Goal: Information Seeking & Learning: Learn about a topic

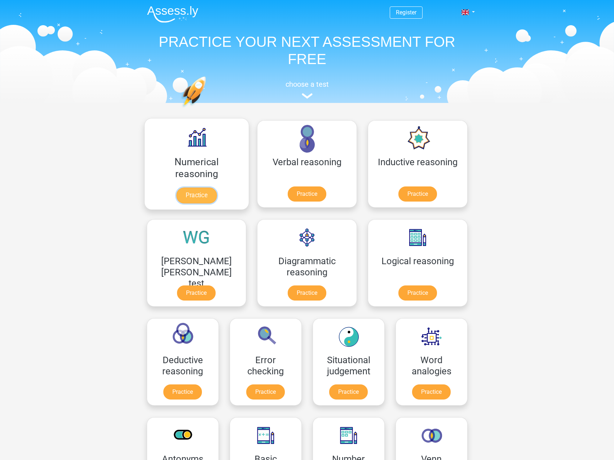
click at [185, 194] on link "Practice" at bounding box center [196, 196] width 40 height 16
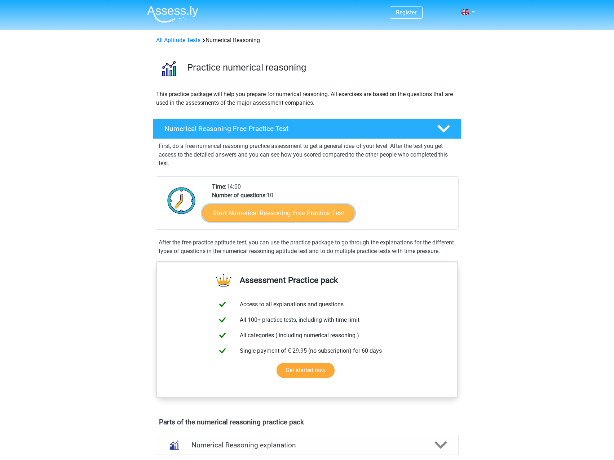
click at [266, 216] on link "Start Numerical Reasoning Free Practice Test" at bounding box center [278, 212] width 152 height 17
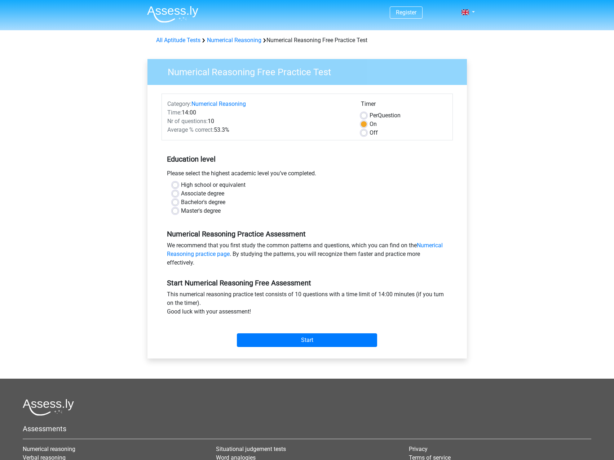
click at [181, 210] on label "Master's degree" at bounding box center [201, 211] width 40 height 9
click at [176, 210] on input "Master's degree" at bounding box center [175, 210] width 6 height 7
radio input "true"
click at [313, 342] on input "Start" at bounding box center [307, 341] width 140 height 14
click at [181, 187] on label "High school or equivalent" at bounding box center [213, 185] width 64 height 9
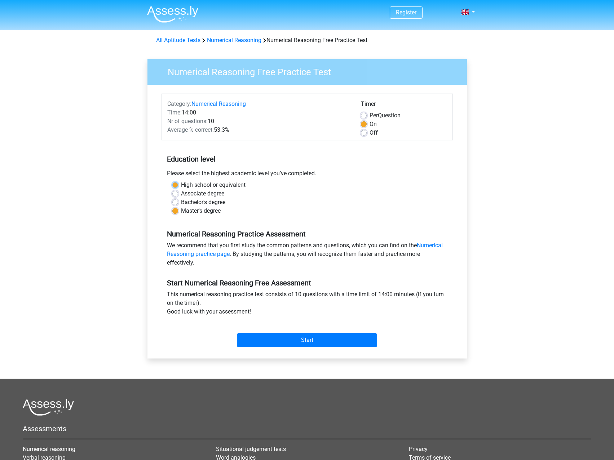
click at [177, 187] on input "High school or equivalent" at bounding box center [175, 184] width 6 height 7
radio input "true"
click at [294, 341] on input "Start" at bounding box center [307, 341] width 140 height 14
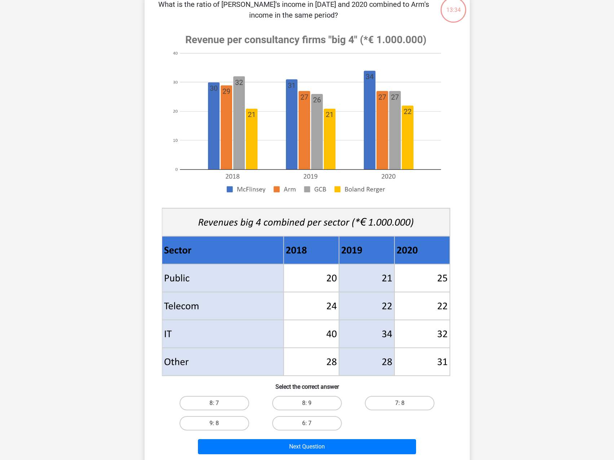
scroll to position [36, 0]
